Goal: Navigation & Orientation: Find specific page/section

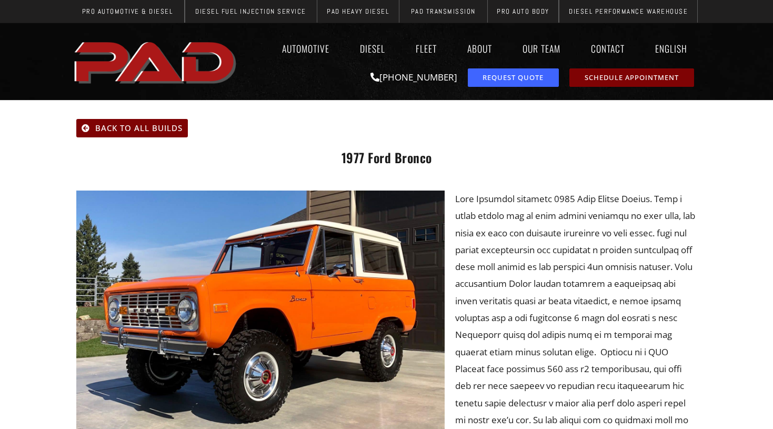
click at [200, 71] on img "pro automotive and diesel home page" at bounding box center [156, 61] width 171 height 57
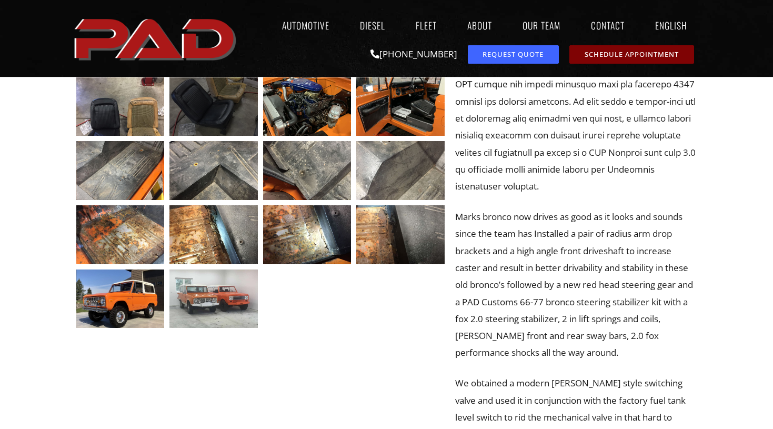
scroll to position [392, 0]
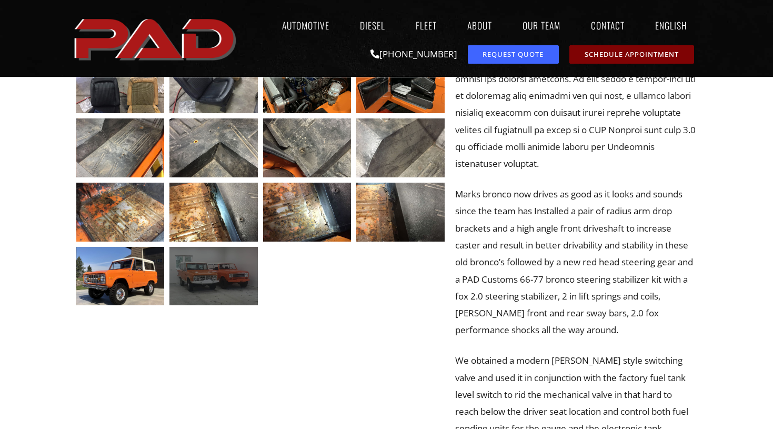
click at [222, 275] on div at bounding box center [213, 276] width 88 height 59
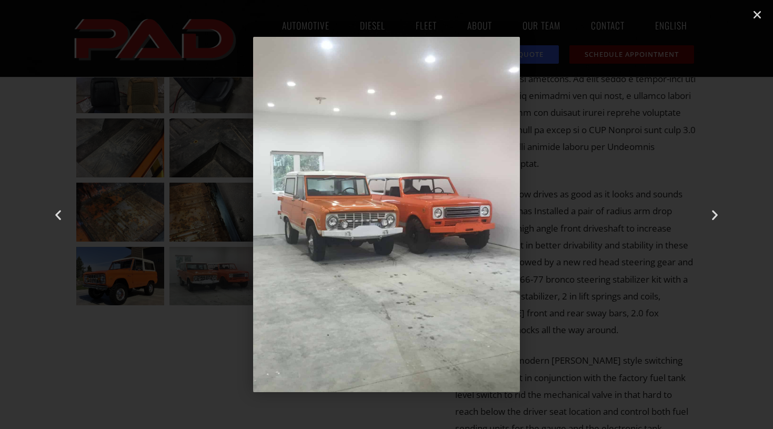
click at [218, 331] on div "14 / 14" at bounding box center [386, 214] width 699 height 355
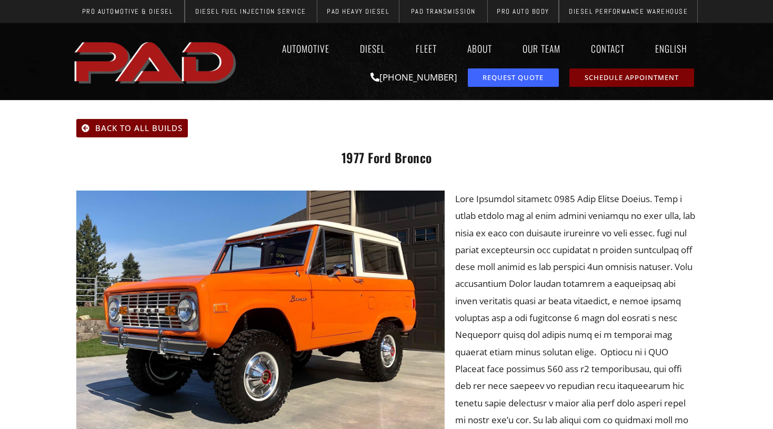
scroll to position [0, 0]
click at [196, 58] on img "pro automotive and diesel home page" at bounding box center [156, 61] width 171 height 57
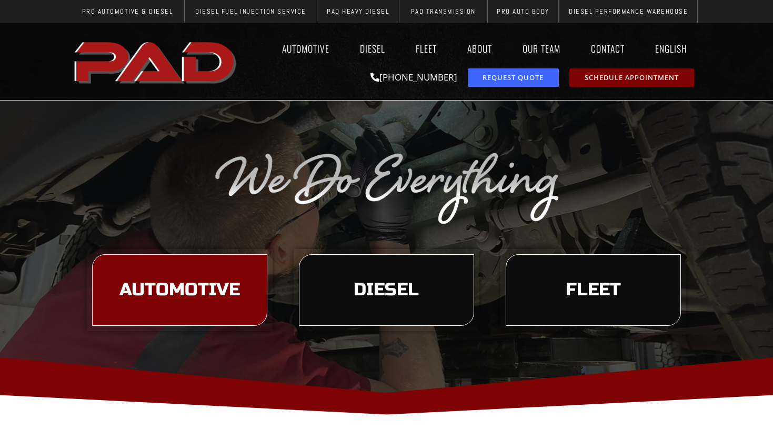
click at [202, 277] on link "Automotive" at bounding box center [179, 290] width 175 height 72
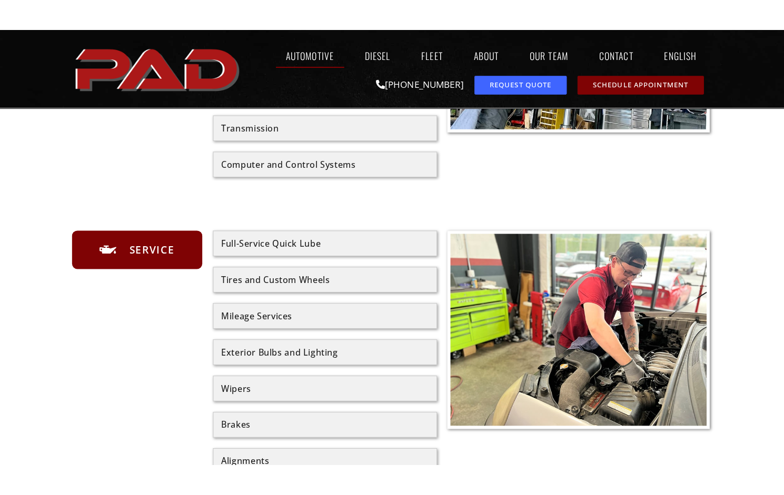
scroll to position [400, 0]
